Goal: Information Seeking & Learning: Learn about a topic

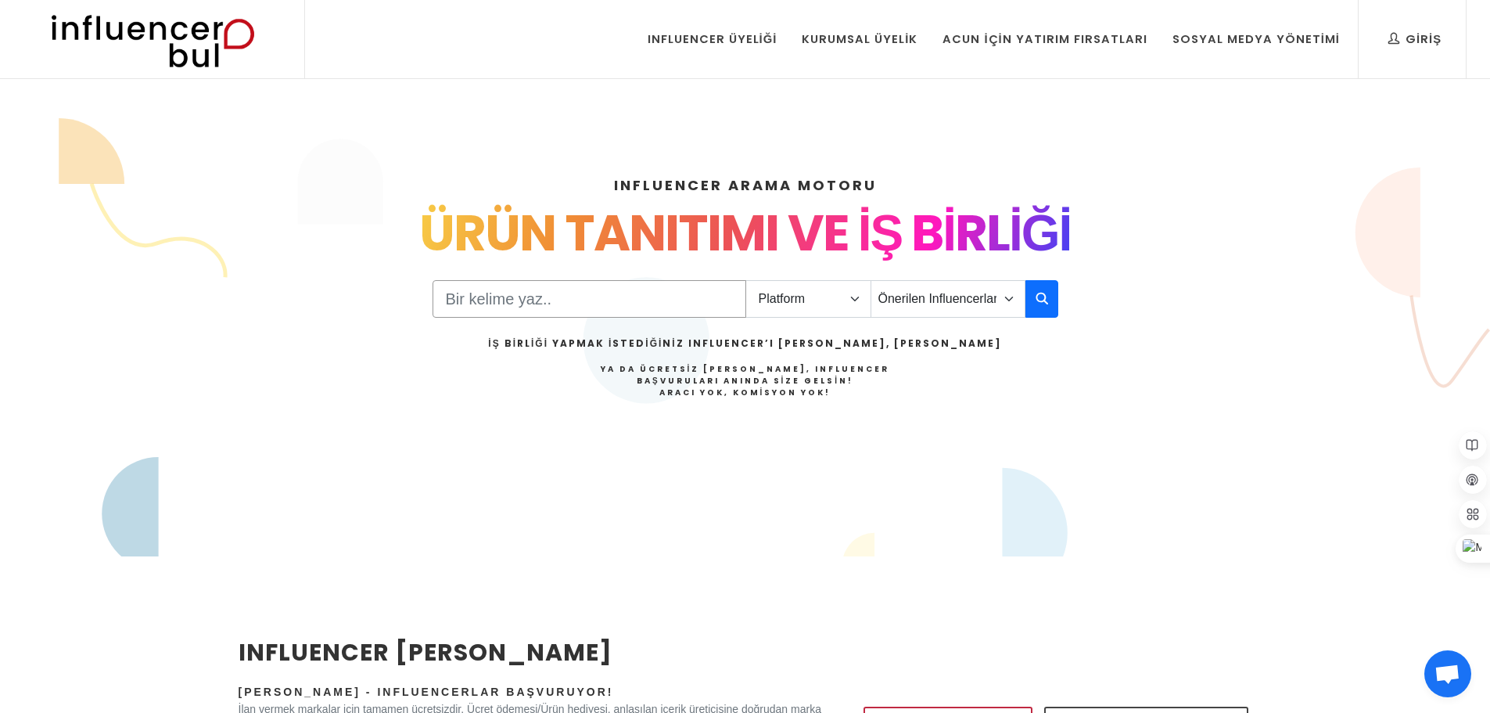
click at [703, 299] on input "Search" at bounding box center [590, 299] width 314 height 38
click at [846, 302] on select "Platform Instagram Facebook Youtube Tiktok Twitter Twitch" at bounding box center [809, 299] width 126 height 38
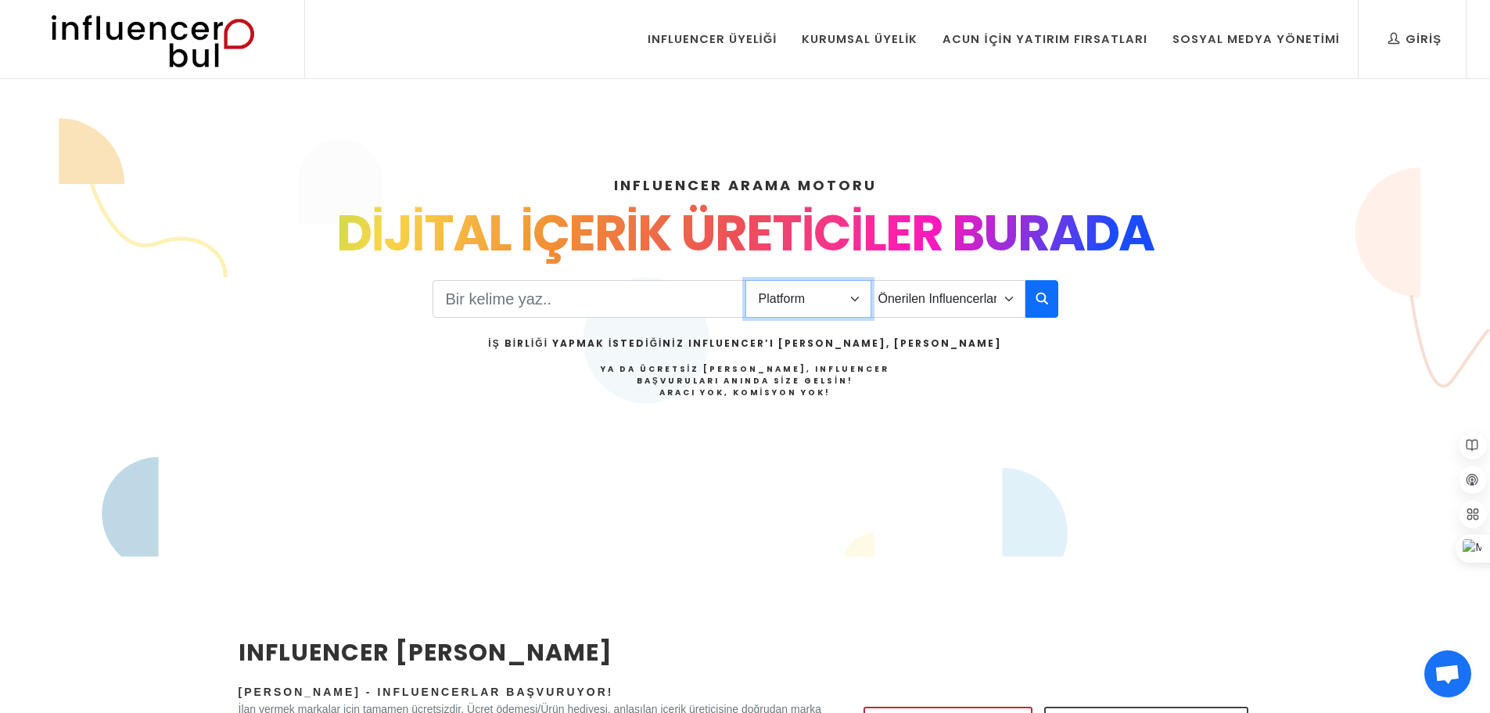
select select "1"
click at [746, 280] on select "Platform Instagram Facebook Youtube Tiktok Twitter Twitch" at bounding box center [809, 299] width 126 height 38
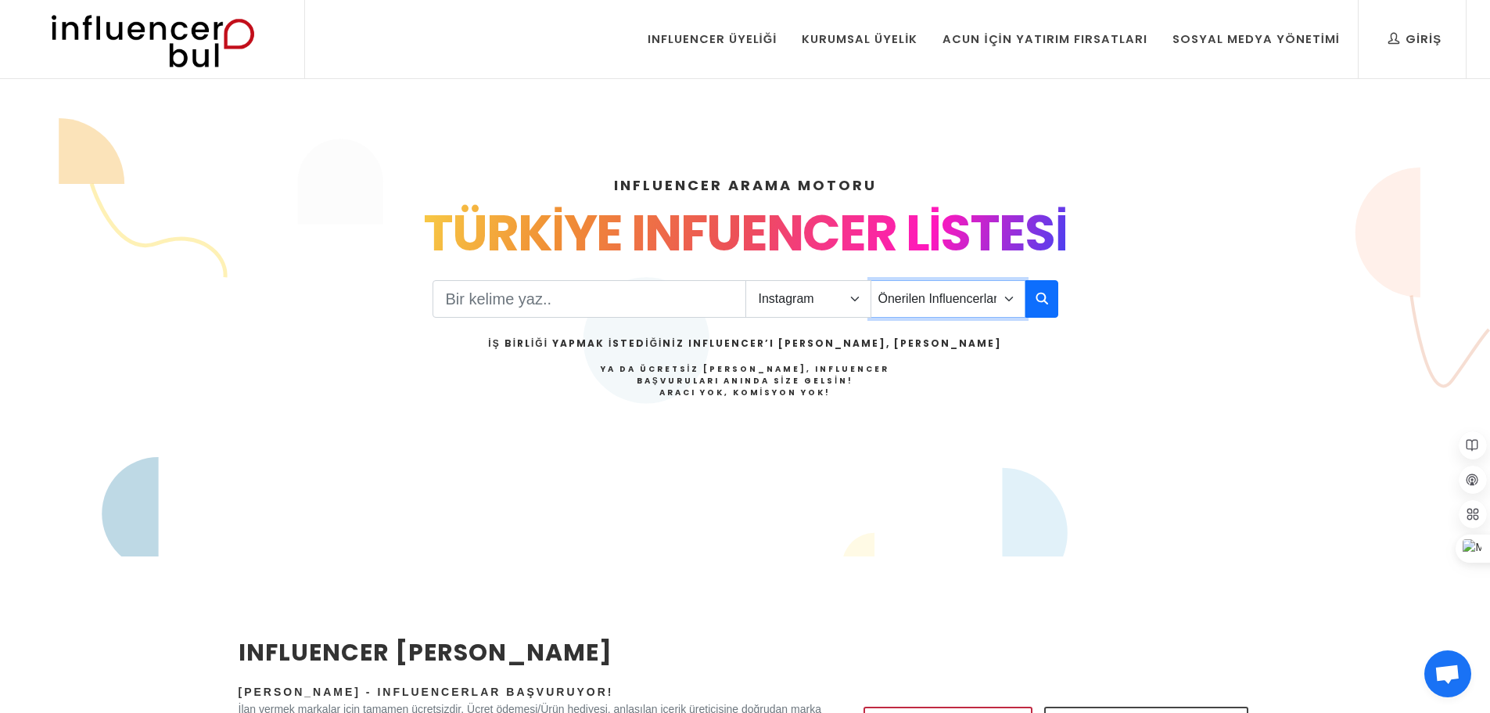
click at [985, 300] on select "Önerilen Influencerlar Aile & Çocuk & Ebeveyn Alışveriş & Giyim & Aksesuar Arab…" at bounding box center [948, 299] width 155 height 38
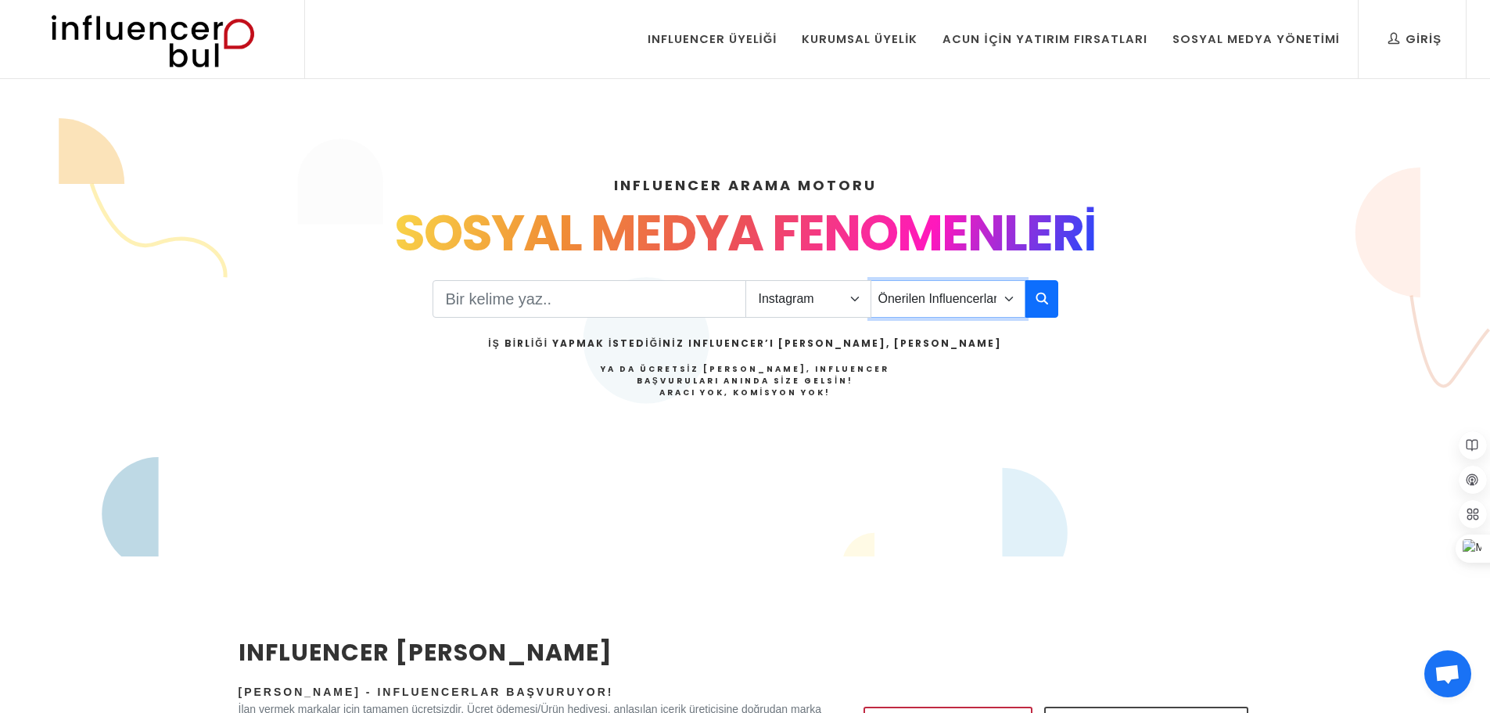
select select "11"
click at [871, 280] on select "Önerilen Influencerlar Aile & Çocuk & Ebeveyn Alışveriş & Giyim & Aksesuar Arab…" at bounding box center [948, 299] width 155 height 38
click at [627, 293] on input "Search" at bounding box center [590, 299] width 314 height 38
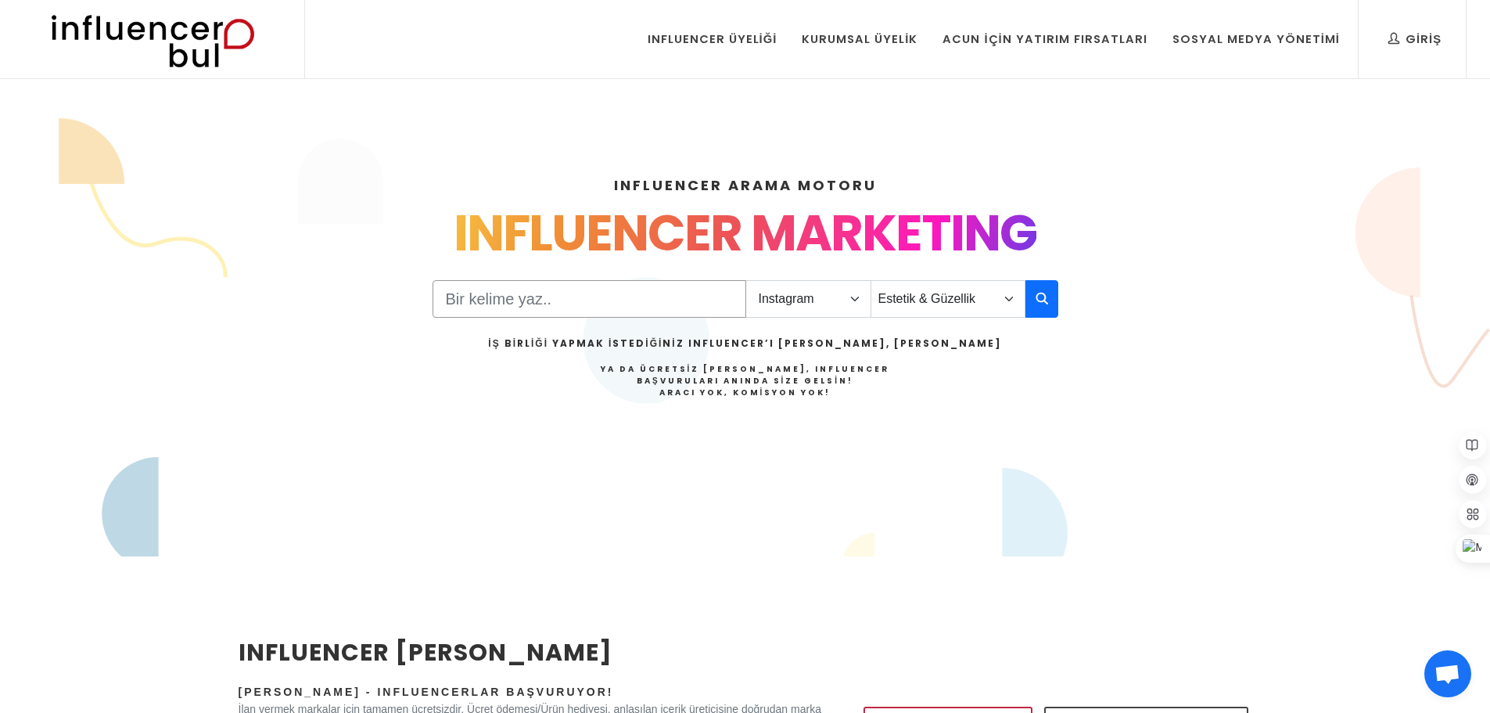
type input "kozmetik"
click at [1038, 288] on button "button" at bounding box center [1042, 299] width 33 height 38
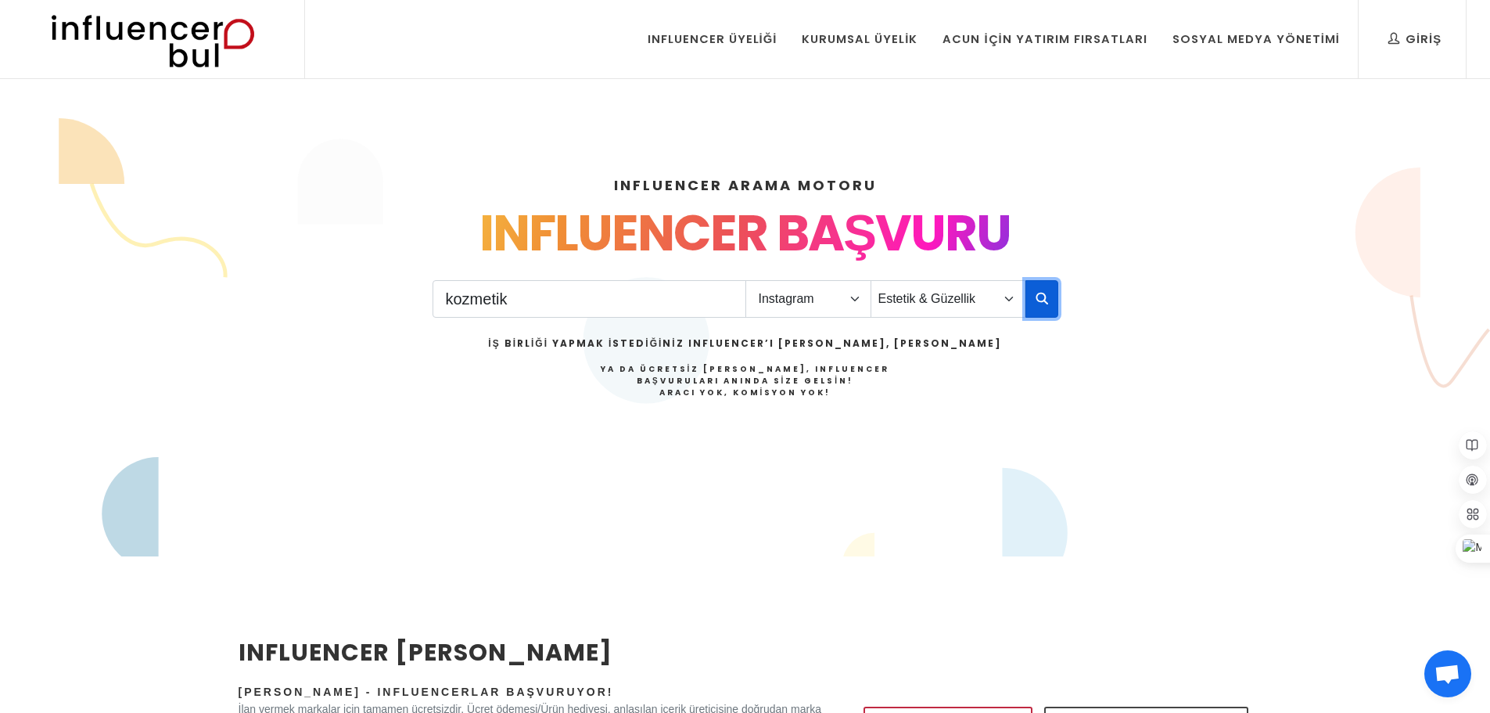
click at [1036, 299] on icon "button" at bounding box center [1042, 298] width 13 height 19
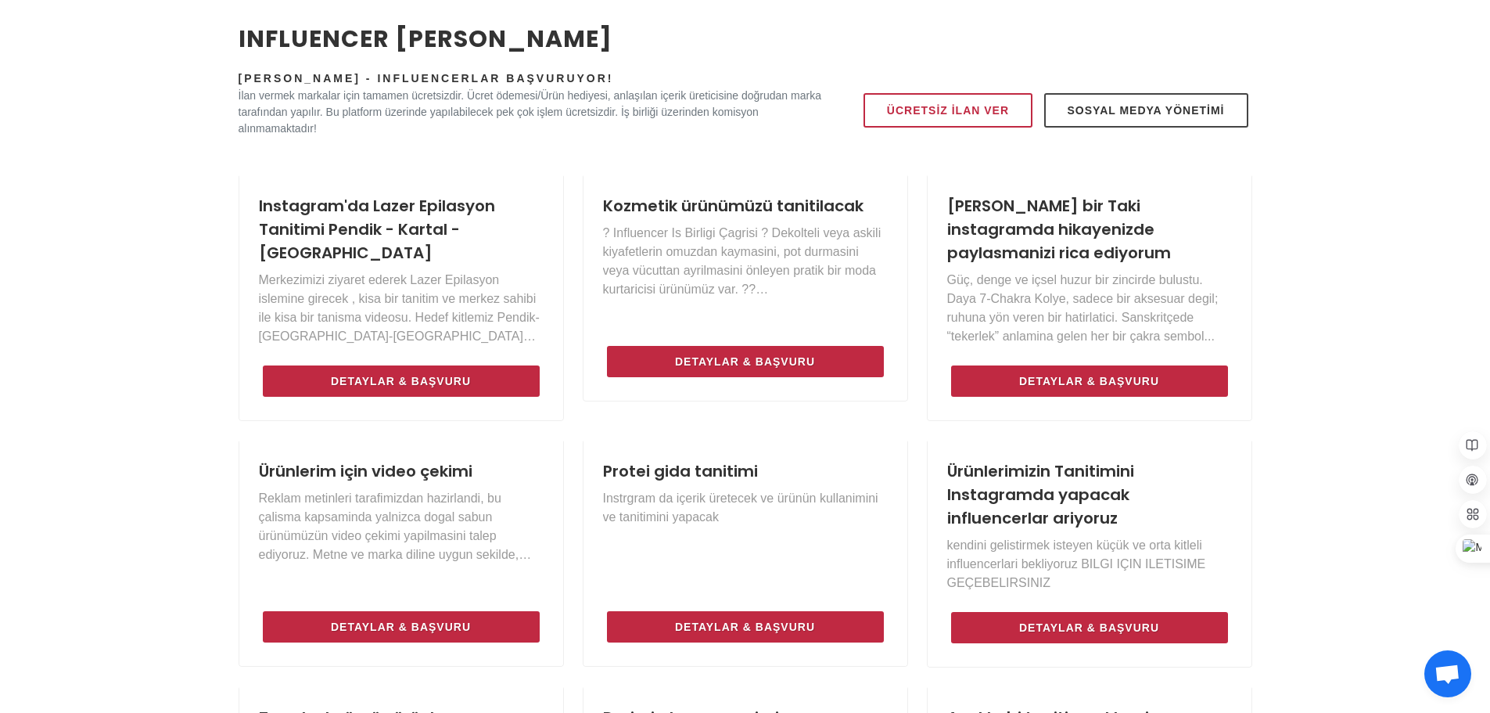
scroll to position [626, 0]
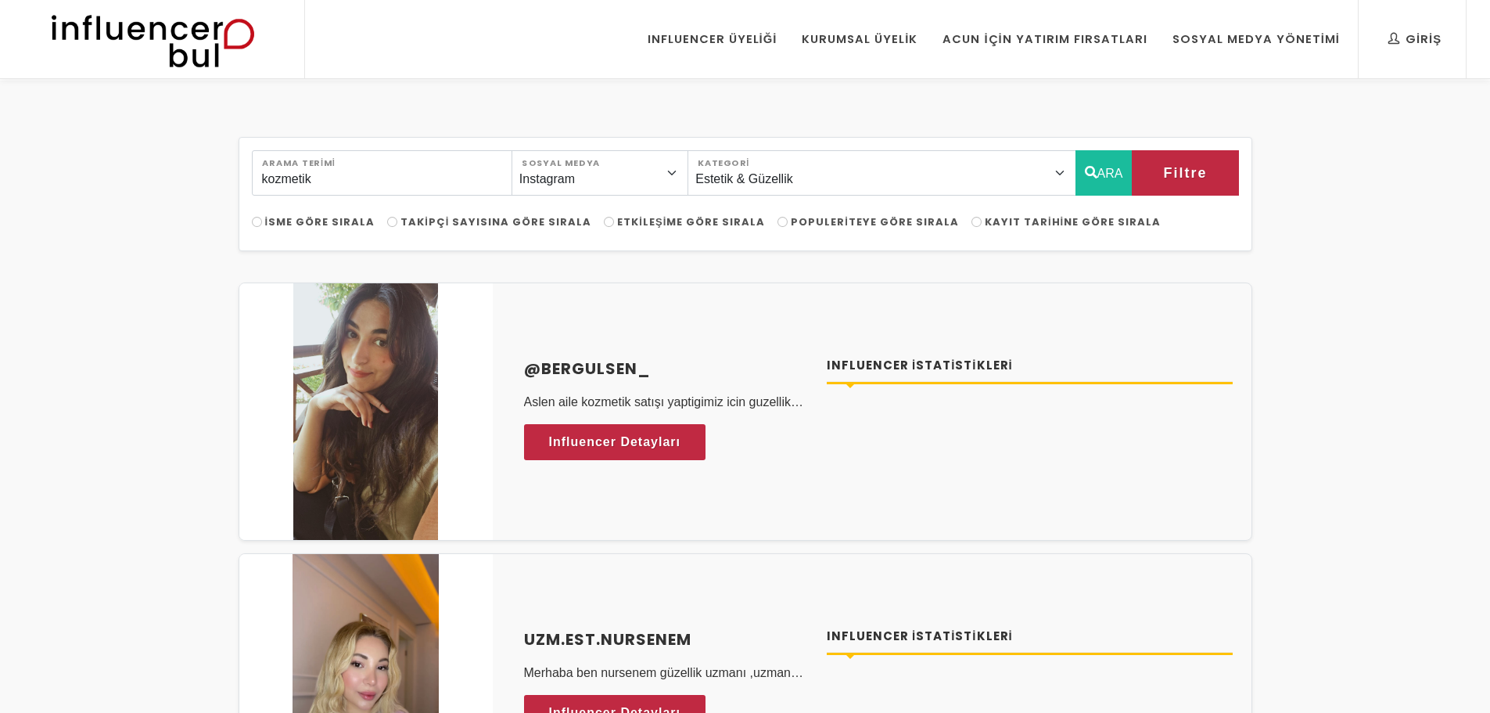
select select "11"
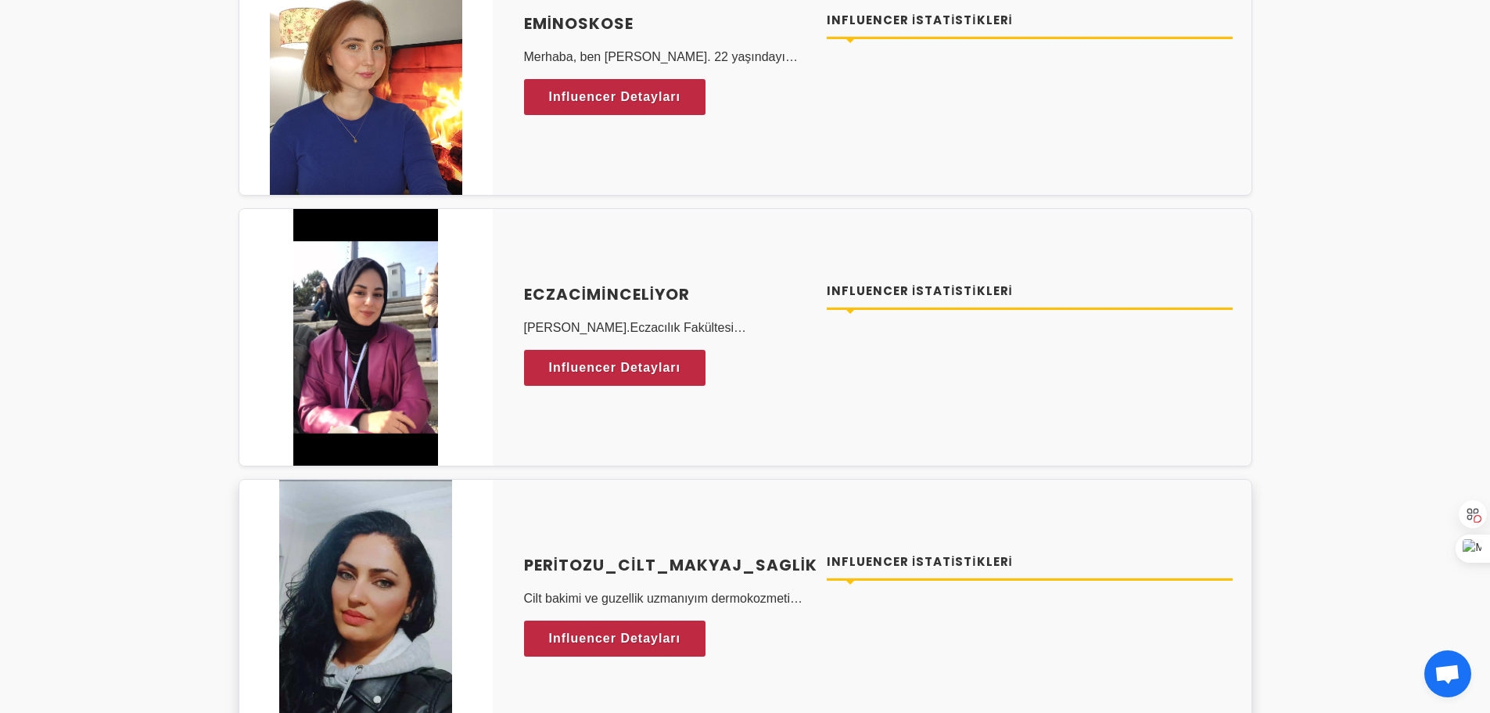
scroll to position [861, 0]
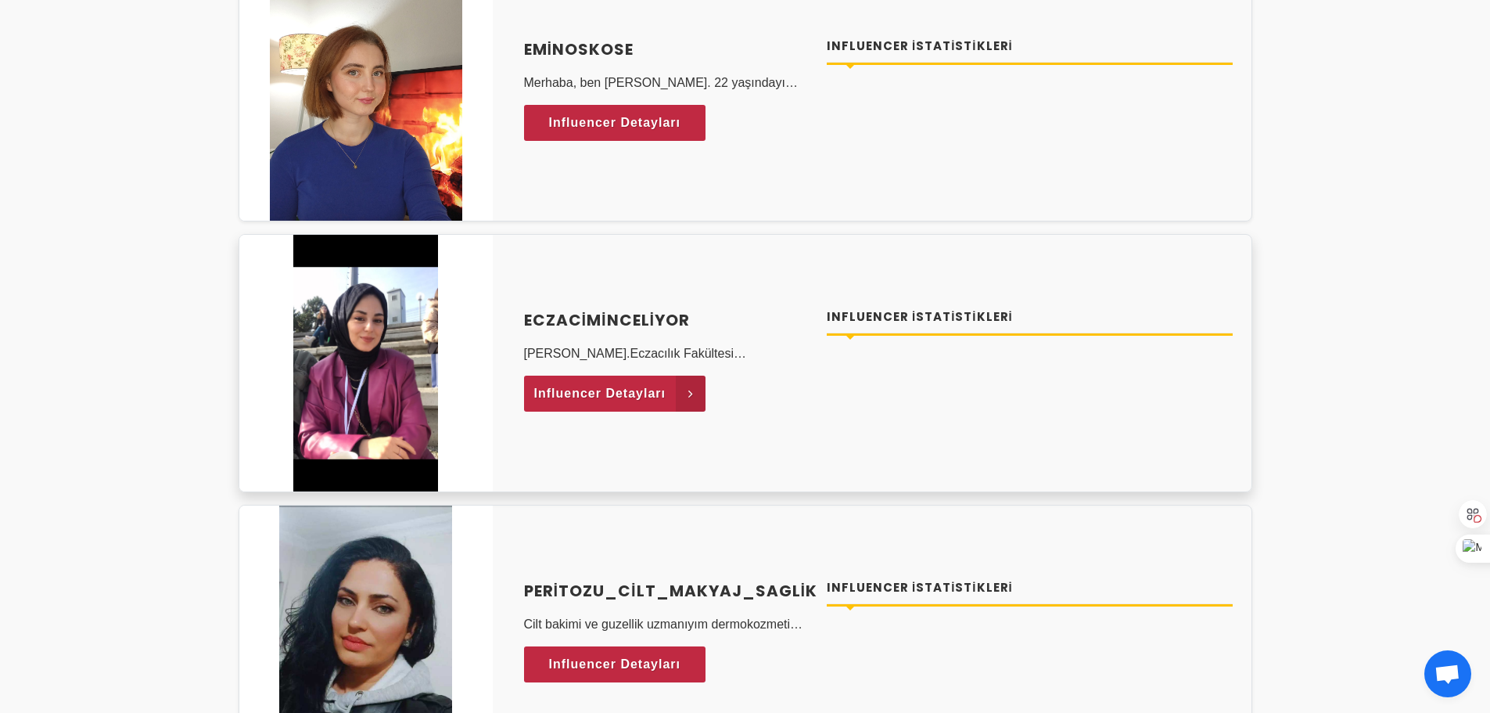
click at [606, 395] on span "Influencer Detayları" at bounding box center [600, 393] width 132 height 23
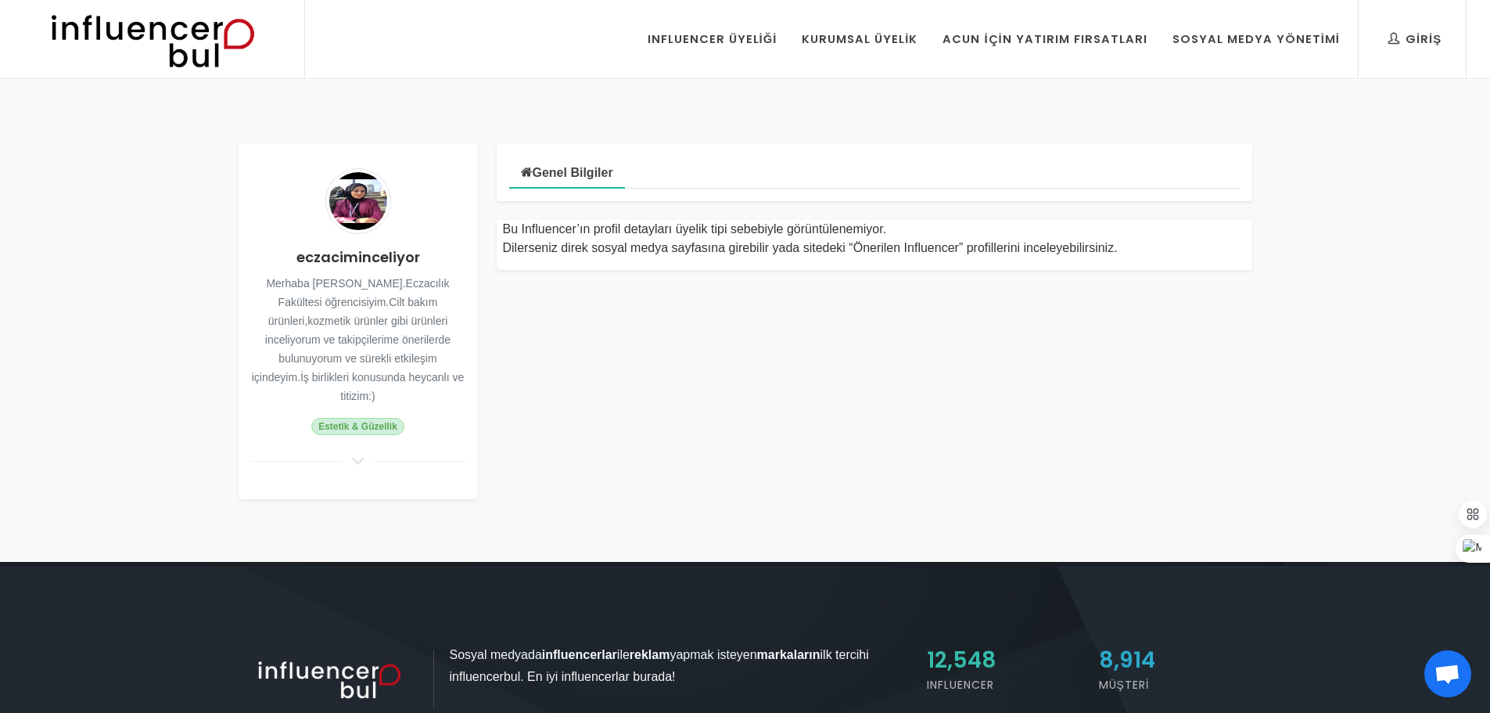
click at [358, 454] on icon at bounding box center [358, 461] width 19 height 14
click at [1430, 31] on div "Giriş" at bounding box center [1415, 39] width 53 height 17
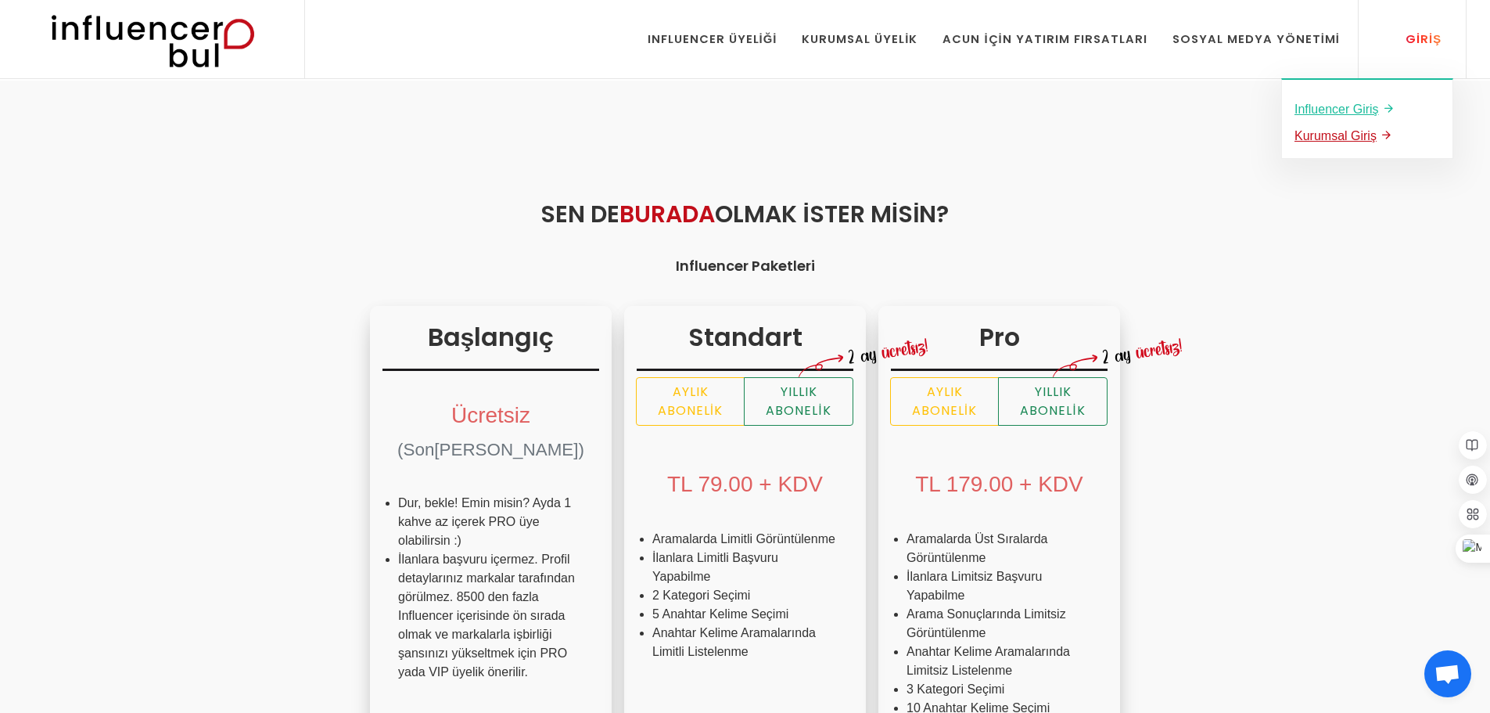
click at [1359, 134] on u "Kurumsal Giriş" at bounding box center [1336, 135] width 82 height 13
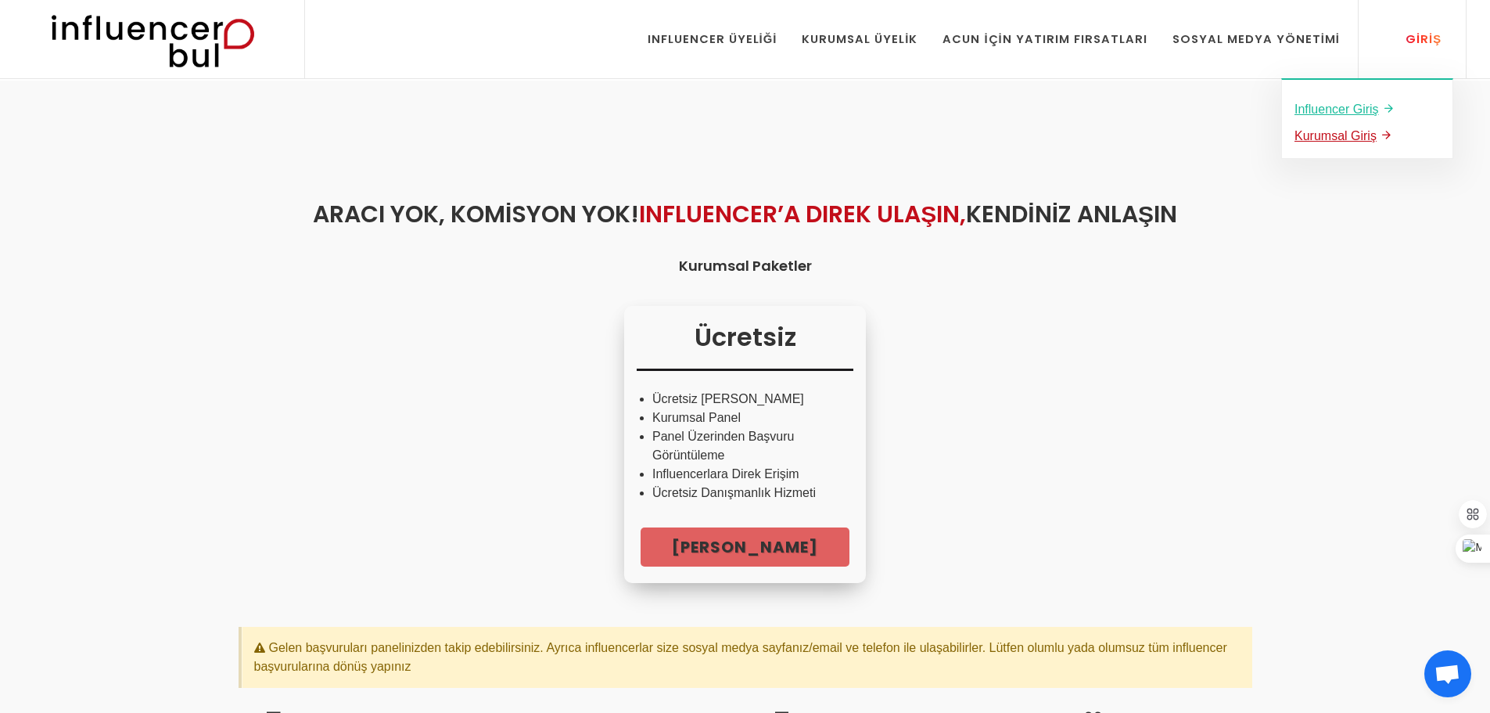
click at [1347, 137] on u "Kurumsal Giriş" at bounding box center [1336, 135] width 82 height 13
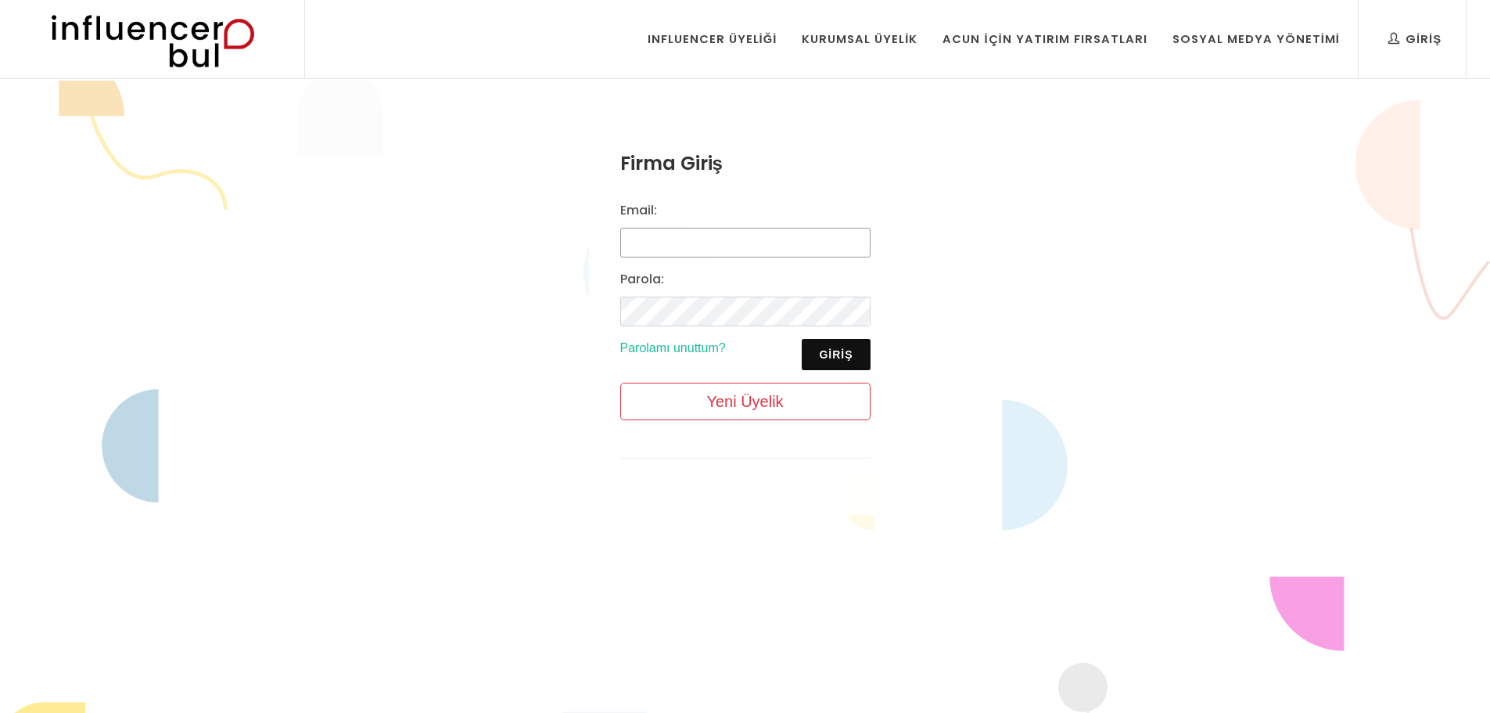
click at [715, 232] on input "Email:" at bounding box center [745, 243] width 250 height 30
click at [827, 350] on button "Giriş" at bounding box center [836, 354] width 68 height 31
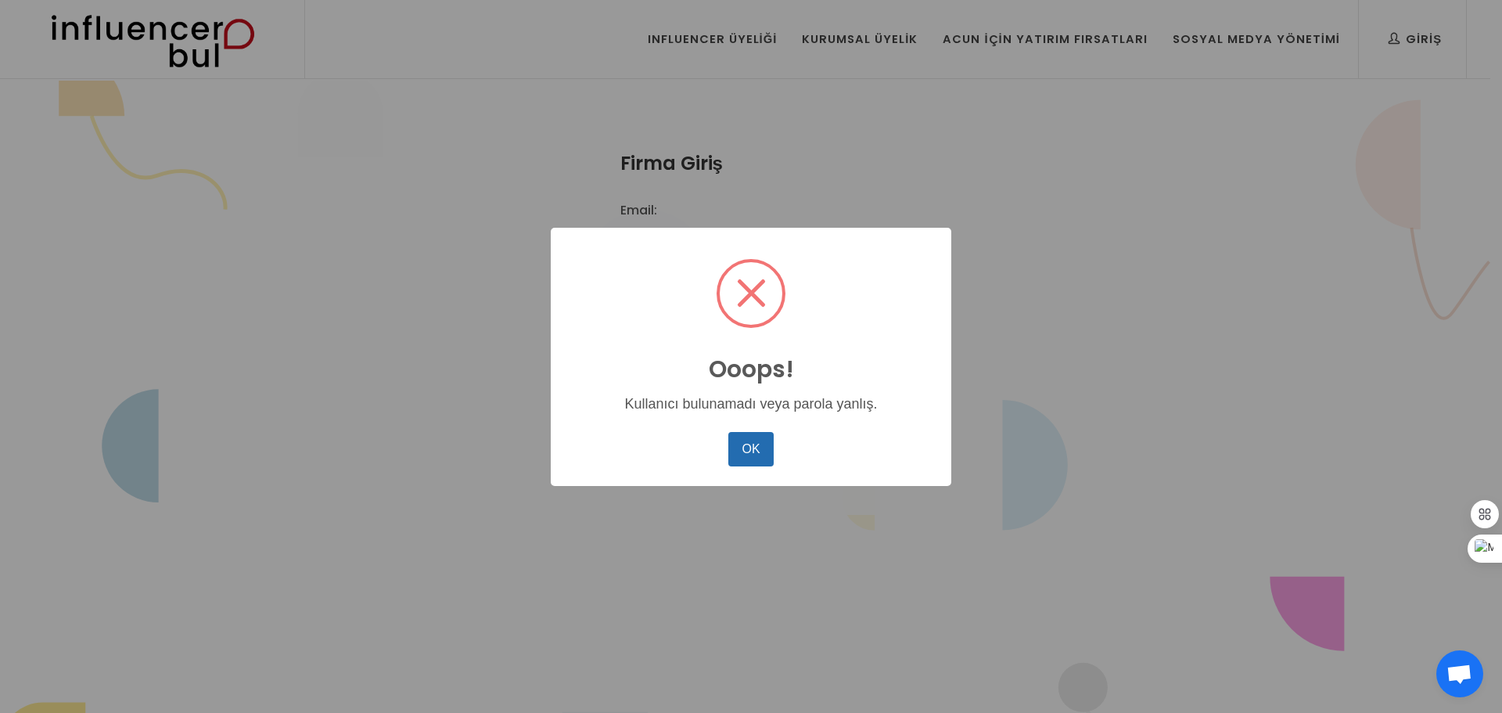
click at [748, 451] on button "OK" at bounding box center [750, 449] width 45 height 34
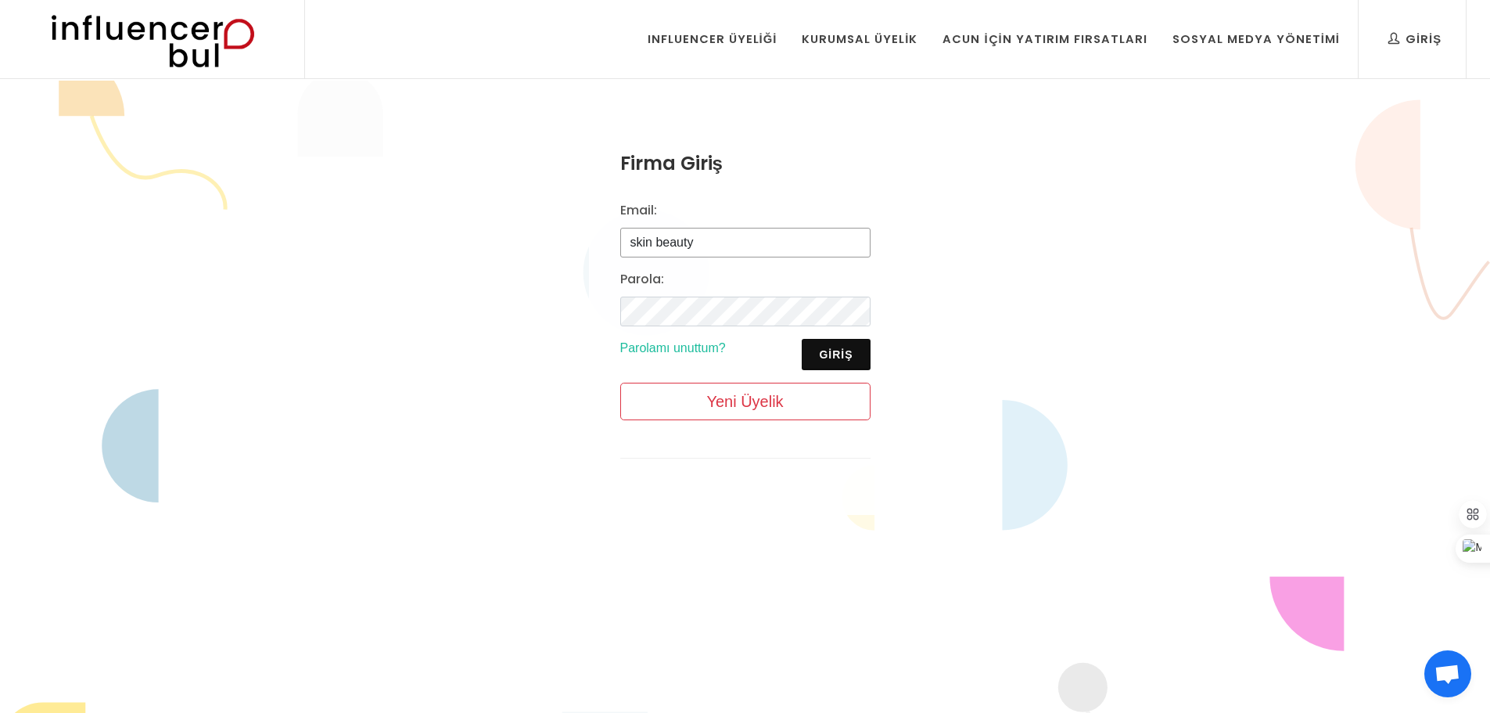
click at [749, 255] on input "skin beauty" at bounding box center [745, 243] width 250 height 30
type input "ebruzaydin@hotmail.com"
click at [816, 348] on button "Giriş" at bounding box center [836, 354] width 68 height 31
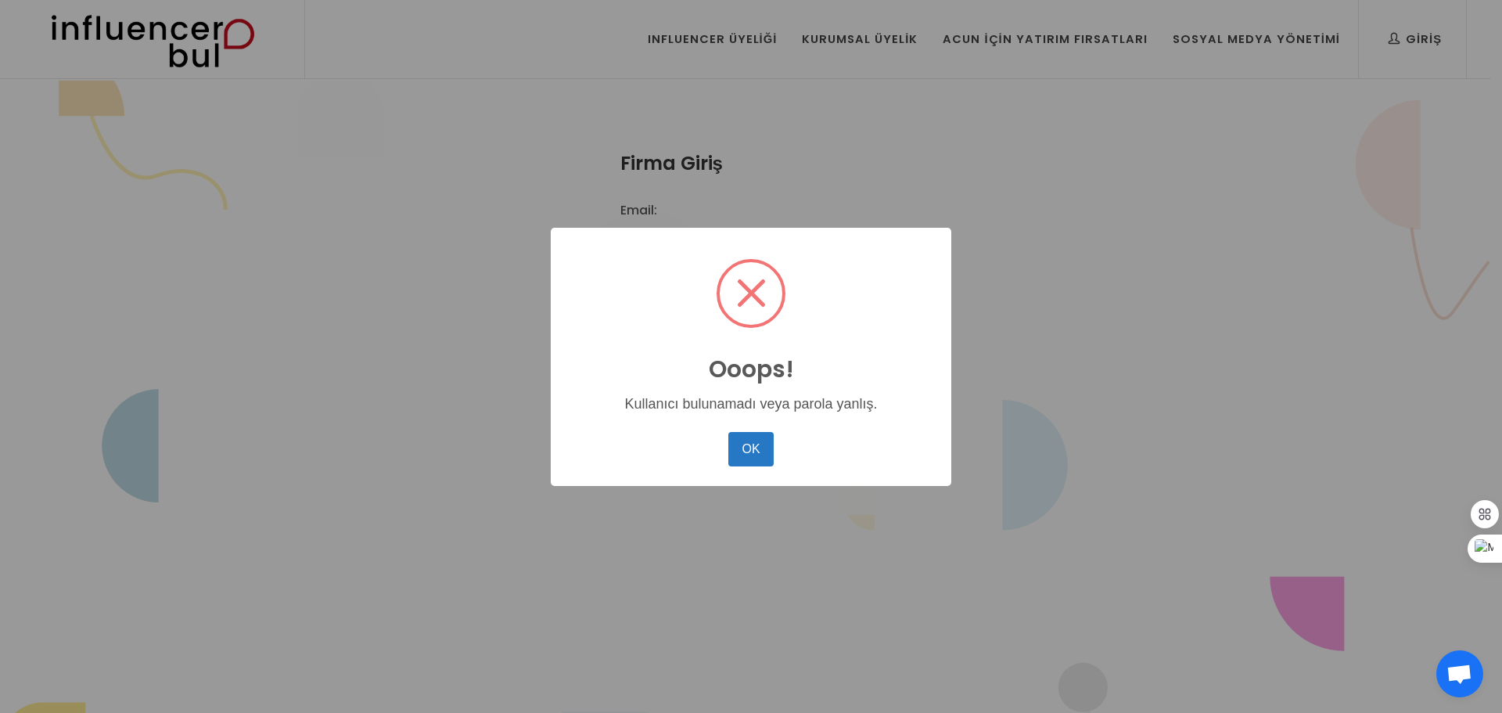
click at [776, 458] on div "OK No Cancel" at bounding box center [750, 449] width 369 height 42
click at [757, 447] on button "OK" at bounding box center [750, 449] width 45 height 34
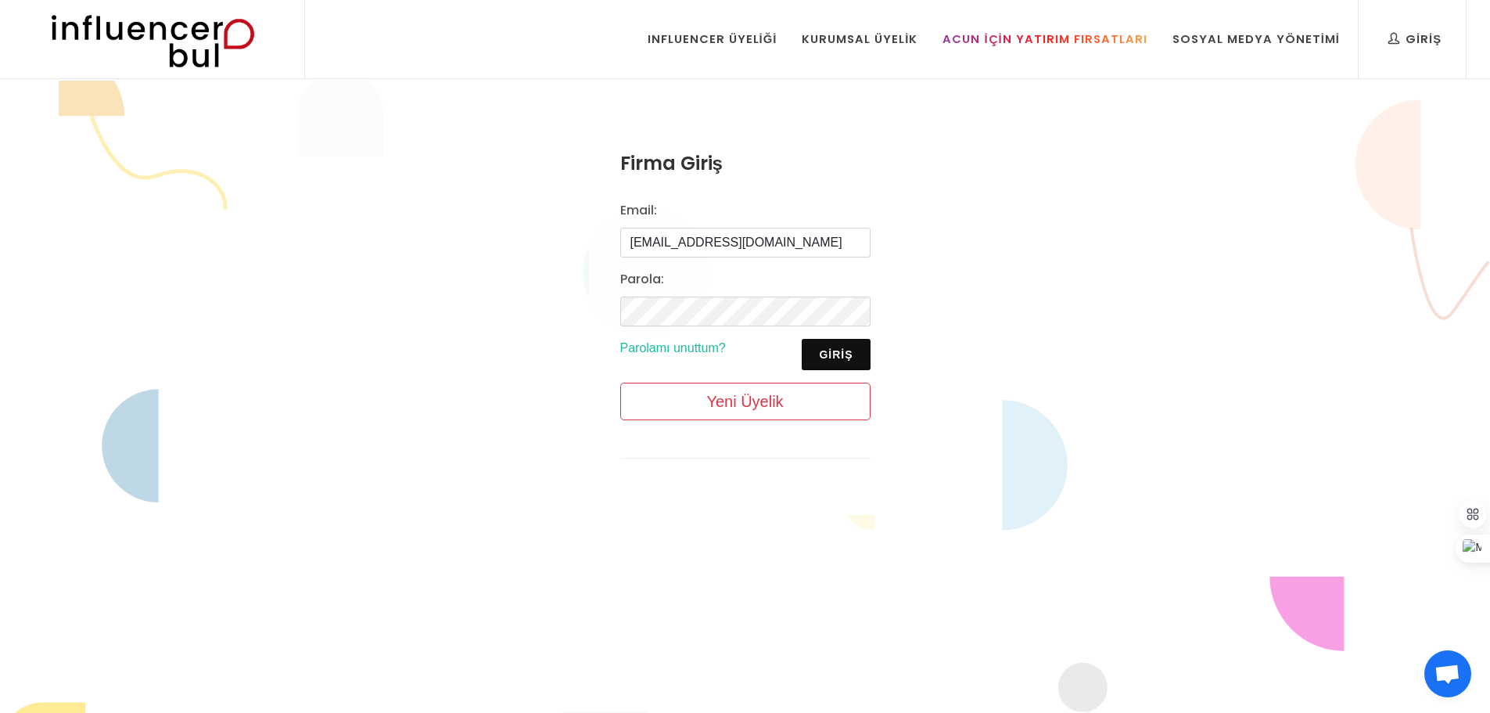
click at [978, 41] on div "Acun İçin Yatırım Fırsatları" at bounding box center [1045, 39] width 204 height 17
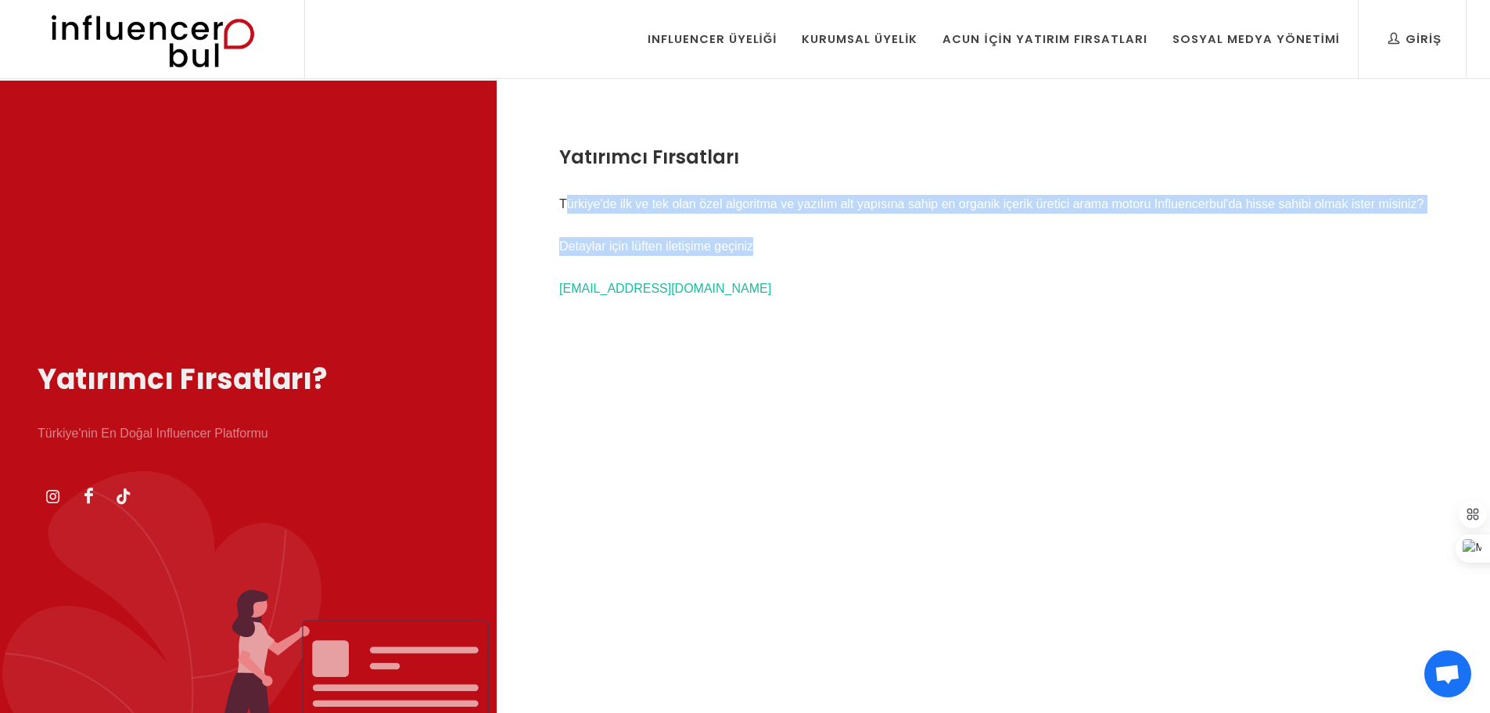
drag, startPoint x: 563, startPoint y: 204, endPoint x: 789, endPoint y: 248, distance: 229.5
click at [789, 248] on div "Yatırımcı Fırsatları Türkiye'de ilk ve tek olan özel algoritma ve yazılım alt y…" at bounding box center [994, 437] width 994 height 713
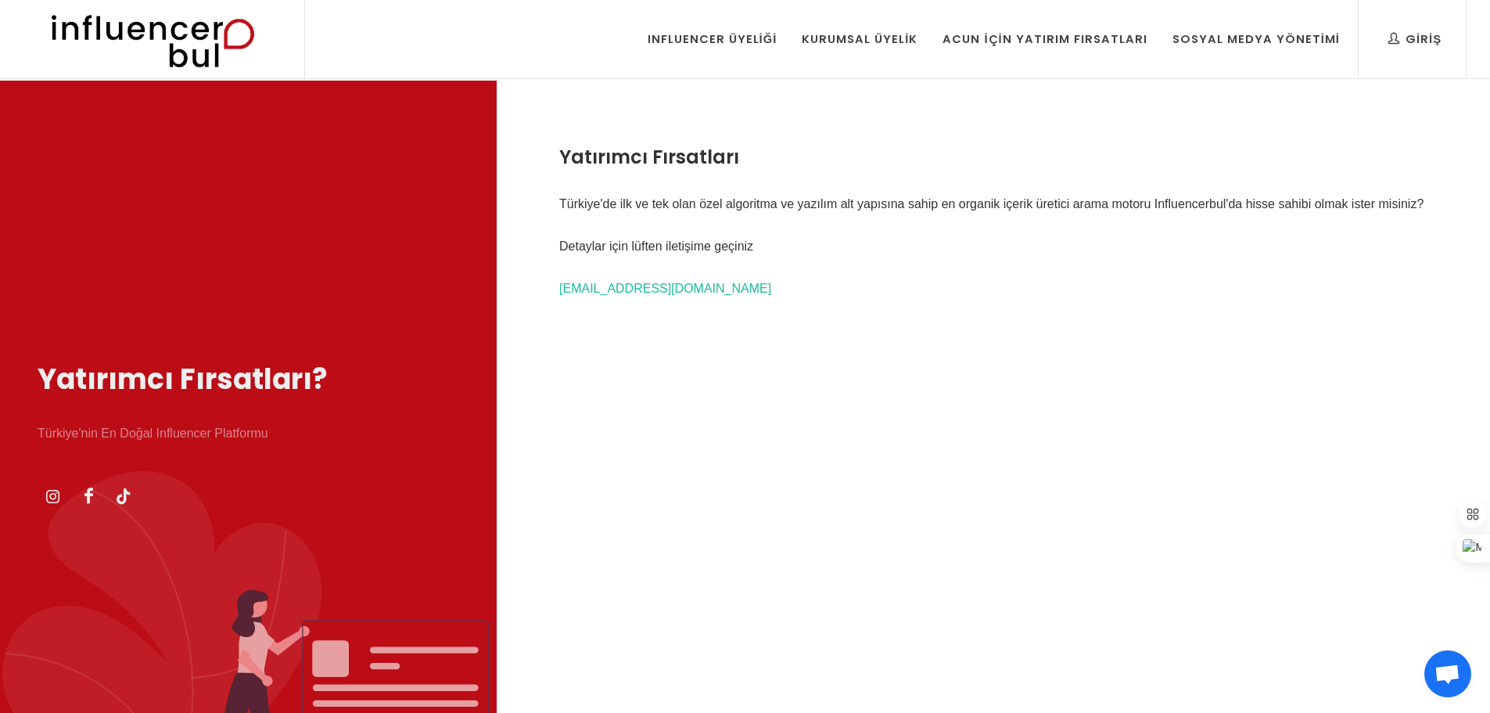
click at [778, 264] on div "Yatırımcı Fırsatları Türkiye'de ilk ve tek olan özel algoritma ve yazılım alt y…" at bounding box center [994, 437] width 994 height 713
click at [1332, 135] on u "Kurumsal Giriş" at bounding box center [1336, 135] width 82 height 13
